Goal: Information Seeking & Learning: Learn about a topic

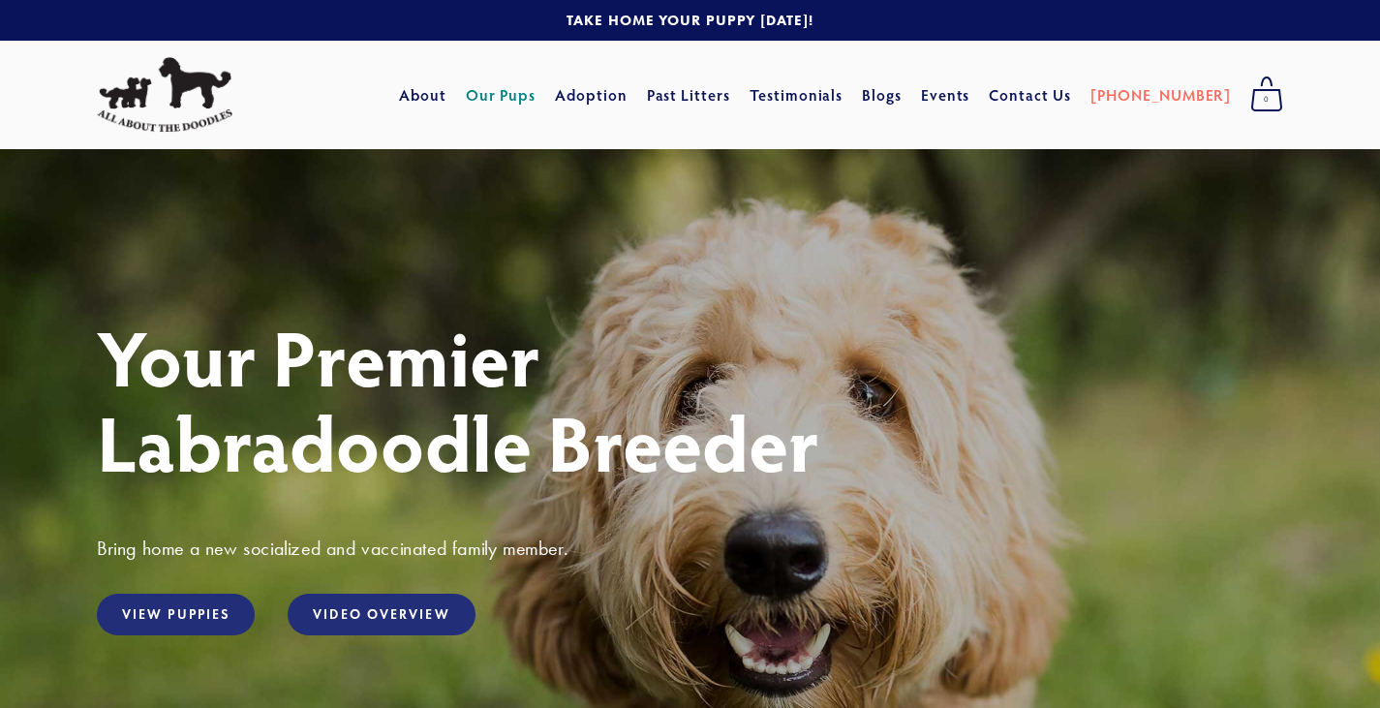
click at [536, 95] on link "Our Pups" at bounding box center [501, 94] width 71 height 35
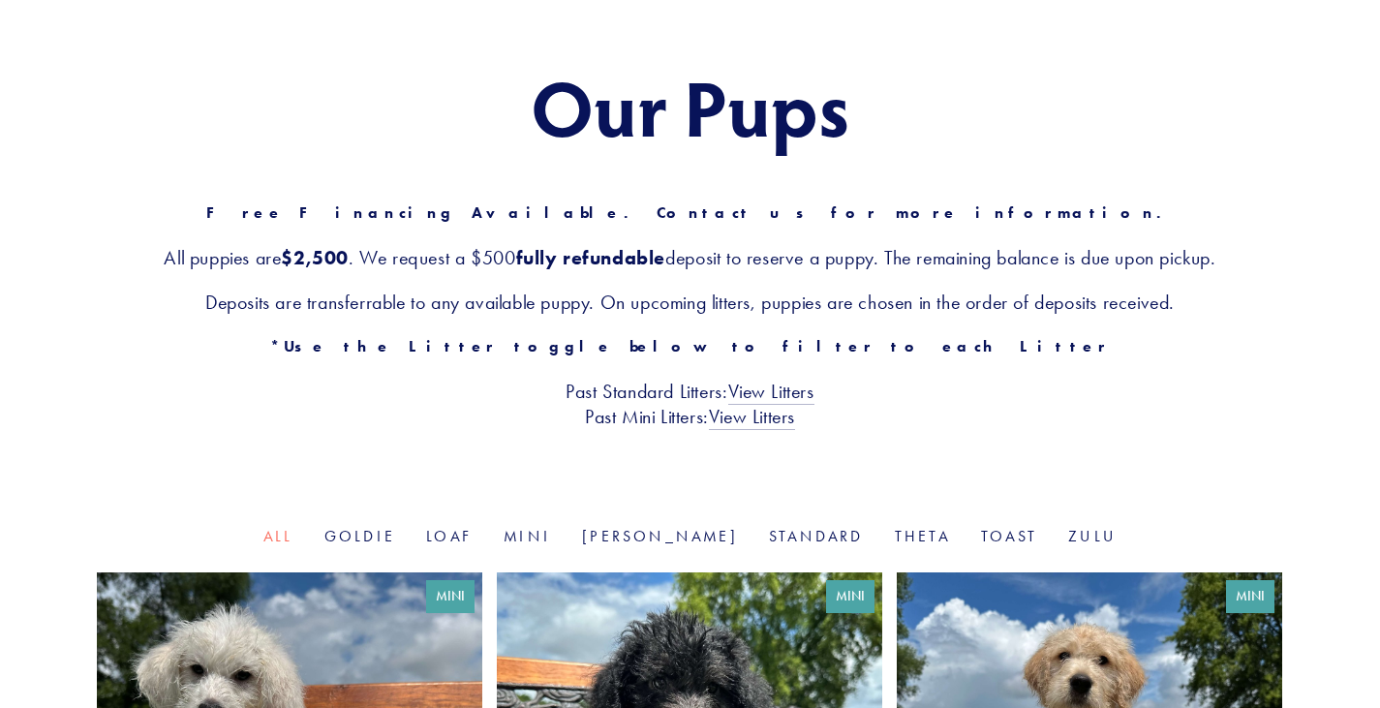
scroll to position [181, 0]
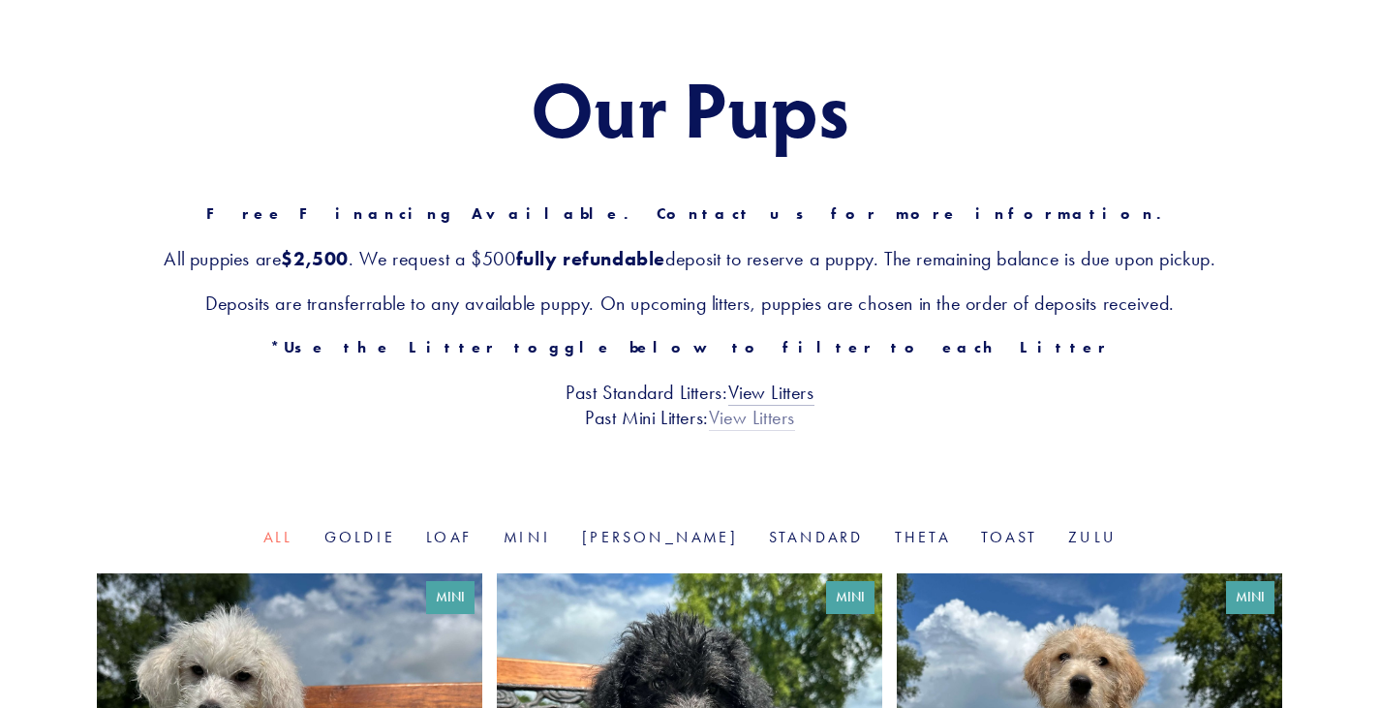
click at [757, 428] on link "View Litters" at bounding box center [752, 418] width 86 height 25
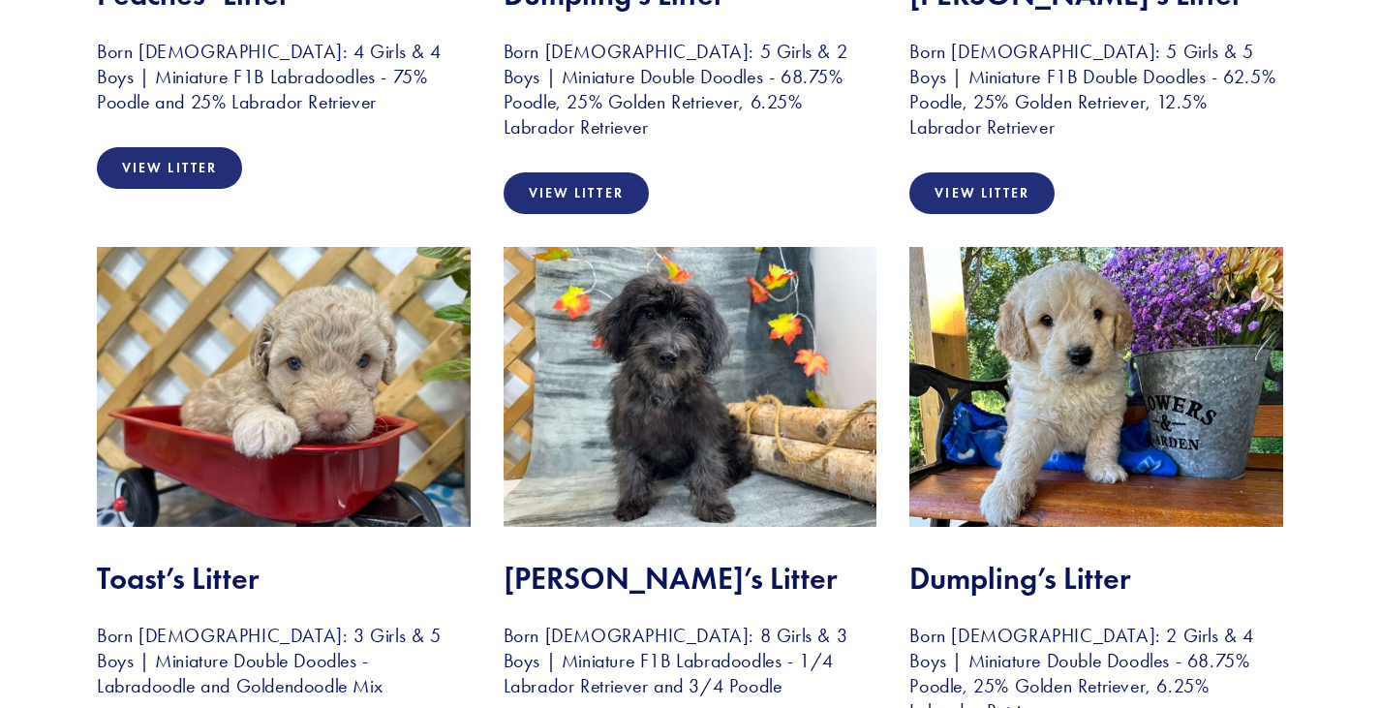
scroll to position [785, 0]
